Goal: Find specific page/section: Find specific page/section

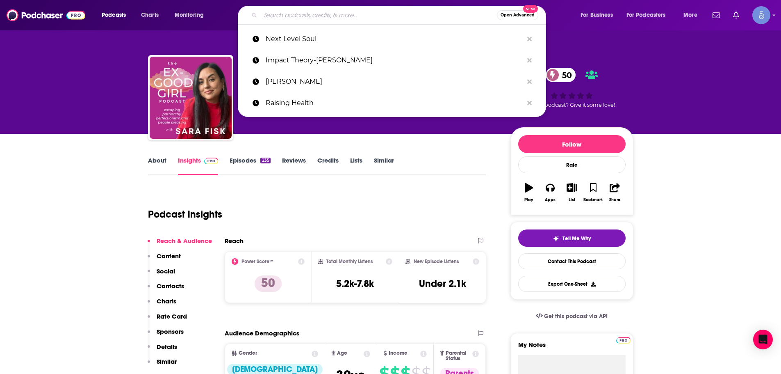
type input "The Ex-Good Girl Podcast"
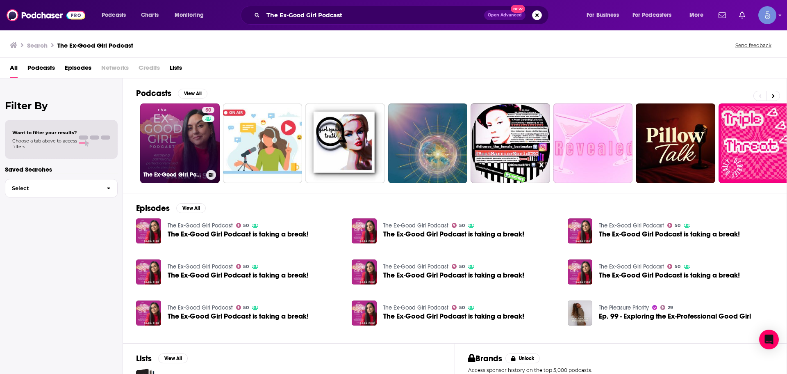
click at [182, 144] on link "50 The Ex-Good Girl Podcast" at bounding box center [180, 143] width 80 height 80
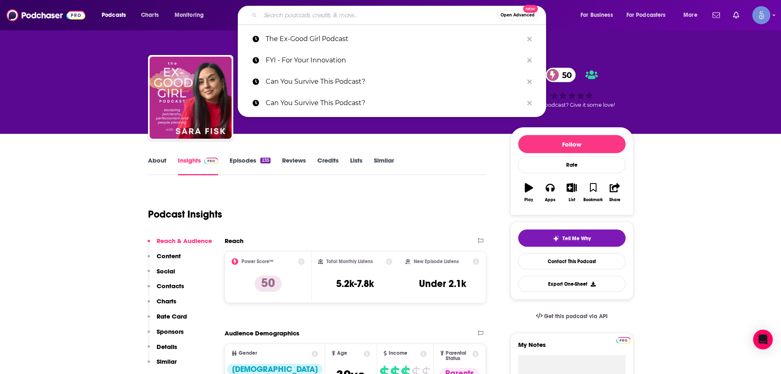
paste input "[PERSON_NAME] & [PERSON_NAME]"
type input "[PERSON_NAME] & [PERSON_NAME]"
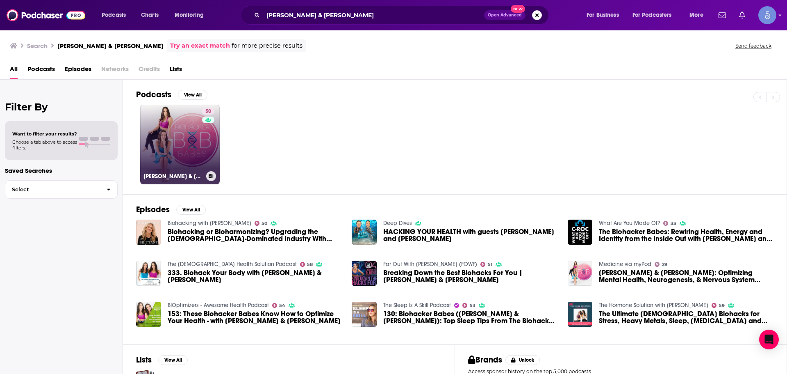
click at [207, 141] on div "50" at bounding box center [209, 139] width 14 height 63
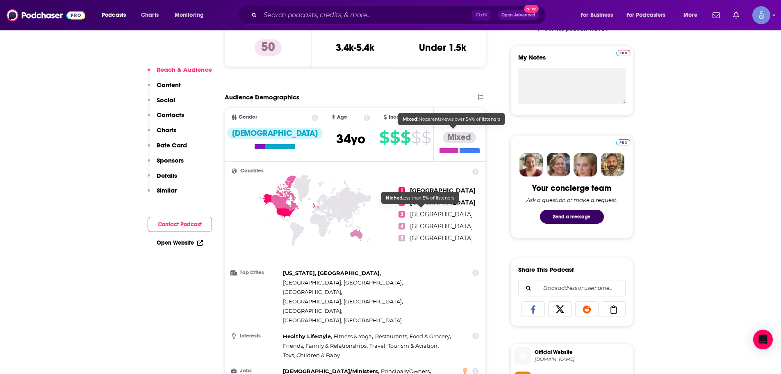
scroll to position [82, 0]
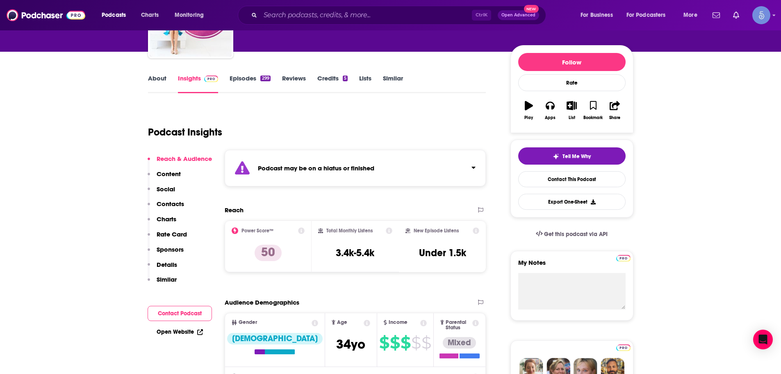
click at [391, 135] on div "Podcast Insights" at bounding box center [314, 127] width 332 height 42
